Goal: Check status: Check status

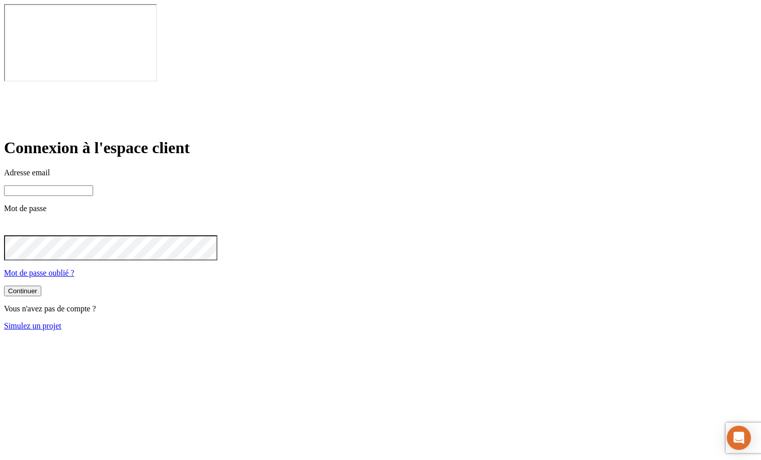
click at [273, 144] on div "Connexion à l'espace client Adresse email Mot de passe Mot de passe oublié ? Co…" at bounding box center [380, 233] width 753 height 191
click at [93, 185] on input at bounding box center [48, 190] width 89 height 11
paste input "[PERSON_NAME][DOMAIN_NAME][EMAIL_ADDRESS][DOMAIN_NAME]"
type input "[PERSON_NAME][DOMAIN_NAME][EMAIL_ADDRESS][DOMAIN_NAME]"
click at [298, 204] on p "Mot de passe" at bounding box center [380, 208] width 753 height 9
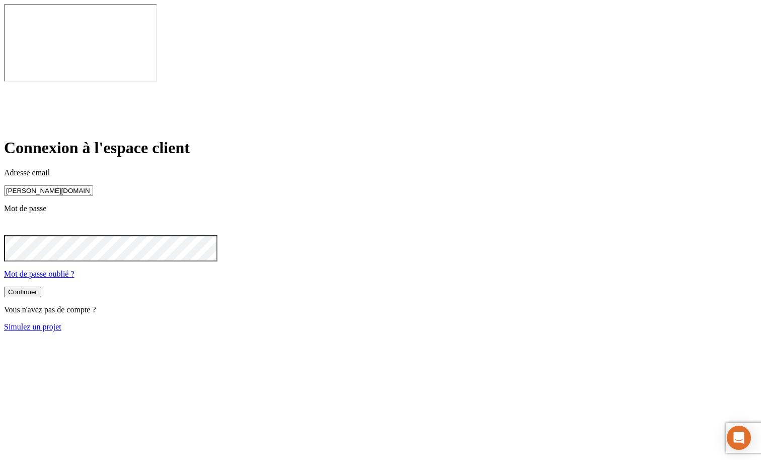
click at [41, 287] on button "Continuer" at bounding box center [22, 292] width 37 height 11
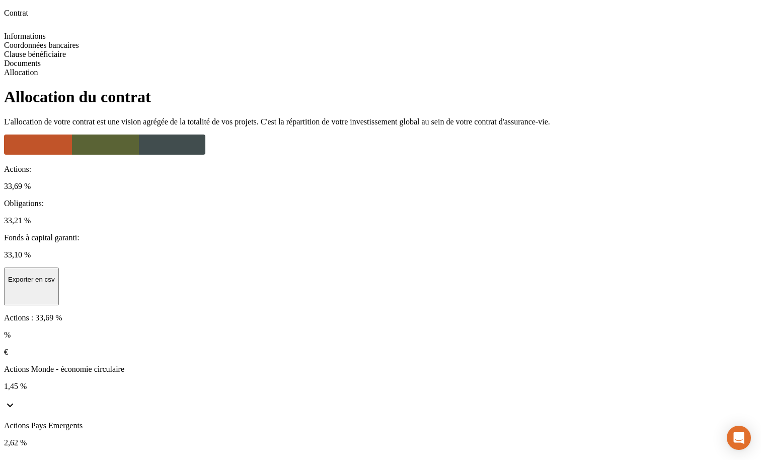
scroll to position [136, 0]
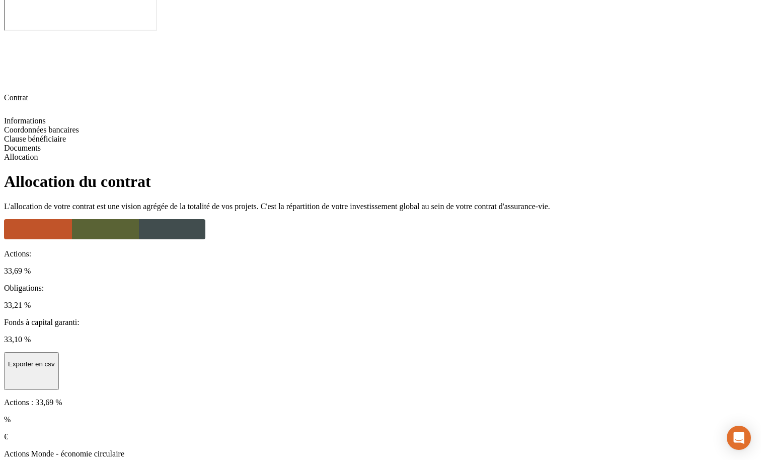
scroll to position [53, 0]
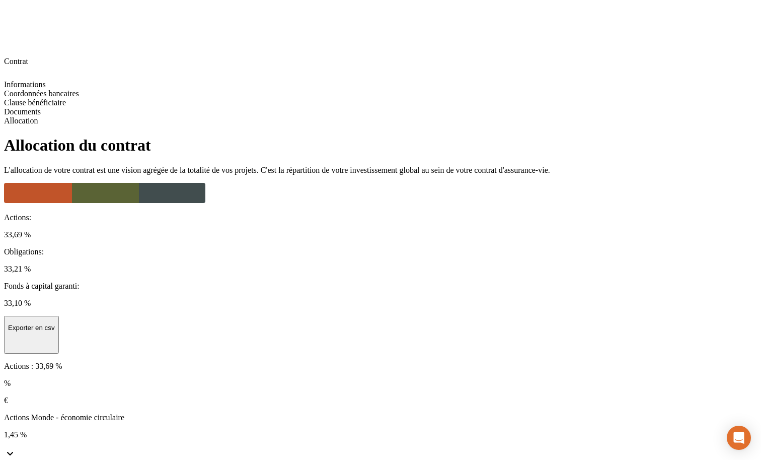
scroll to position [88, 0]
